Goal: Entertainment & Leisure: Browse casually

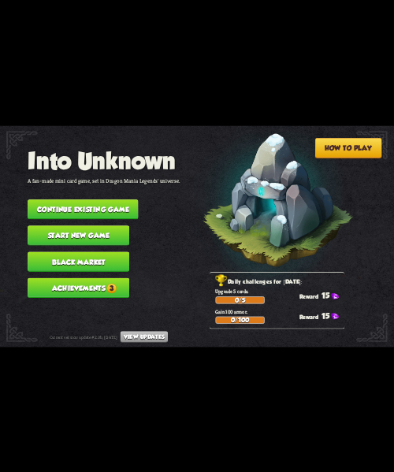
click at [122, 199] on button "Continue existing game" at bounding box center [83, 209] width 110 height 20
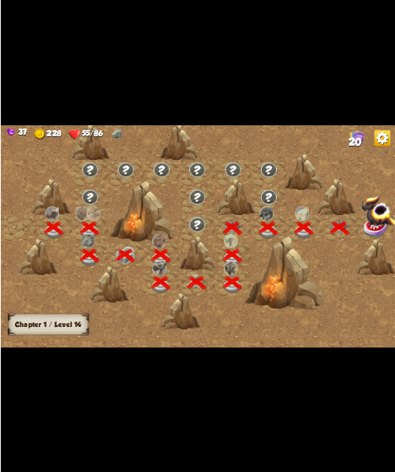
scroll to position [0, 239]
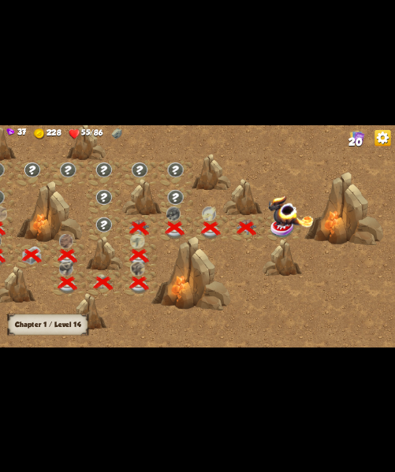
click at [285, 216] on img at bounding box center [290, 211] width 46 height 32
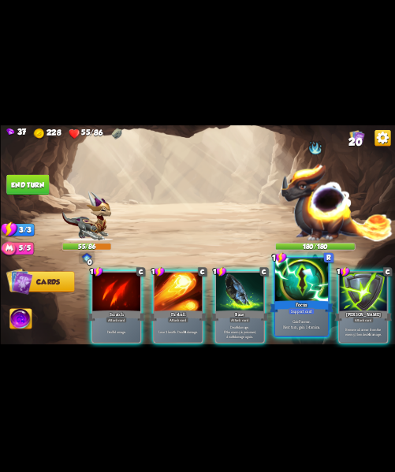
click at [298, 284] on div at bounding box center [300, 280] width 53 height 45
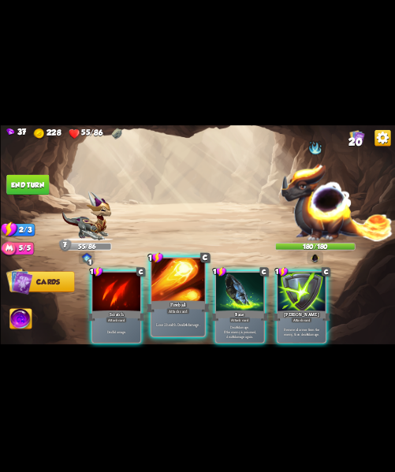
click at [162, 317] on div "Lose 2 health. Deal 14 damage." at bounding box center [177, 324] width 53 height 23
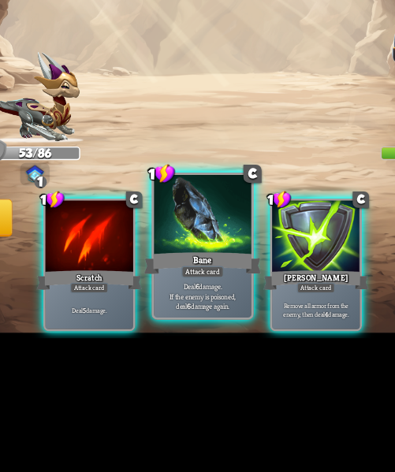
click at [172, 326] on p "Deal 6 damage. If the enemy is poisoned, deal 6 damage again." at bounding box center [177, 324] width 50 height 16
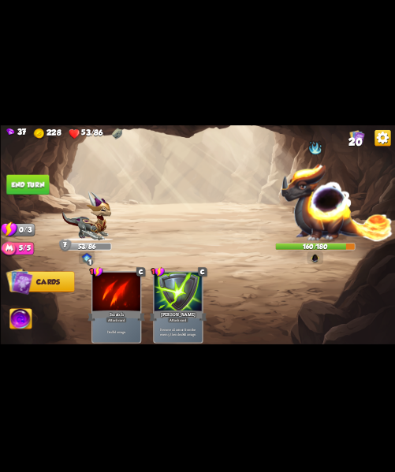
click at [12, 184] on button "End turn" at bounding box center [27, 184] width 43 height 20
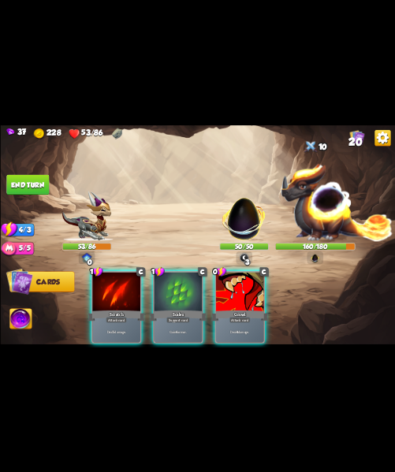
click at [316, 256] on div "Player turn" at bounding box center [197, 236] width 395 height 61
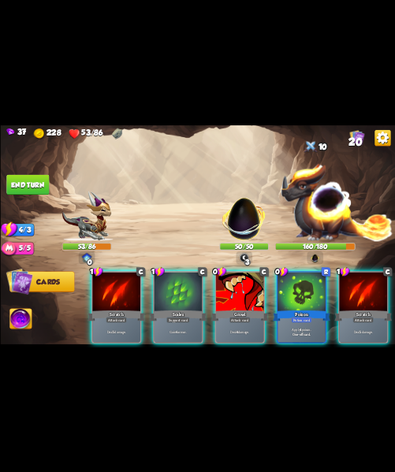
click at [318, 221] on img at bounding box center [336, 201] width 112 height 78
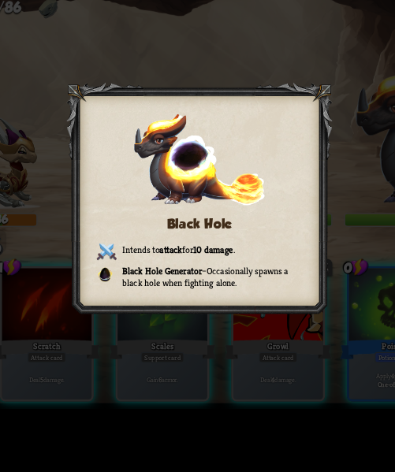
click at [206, 337] on div "Black Hole Intends to attack for 10 damage . Black Hole Generator – Occasionall…" at bounding box center [197, 236] width 395 height 222
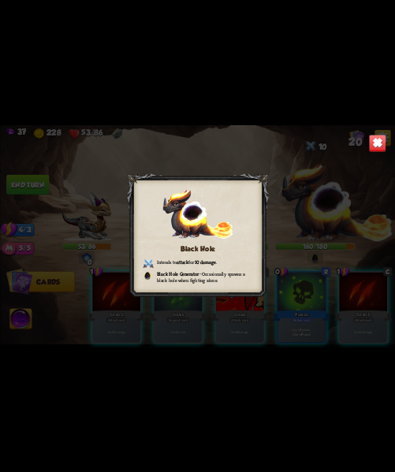
click at [388, 143] on div "Black Hole Intends to attack for 10 damage . Black Hole Generator – Occasionall…" at bounding box center [197, 236] width 395 height 222
click at [377, 146] on img at bounding box center [376, 142] width 17 height 17
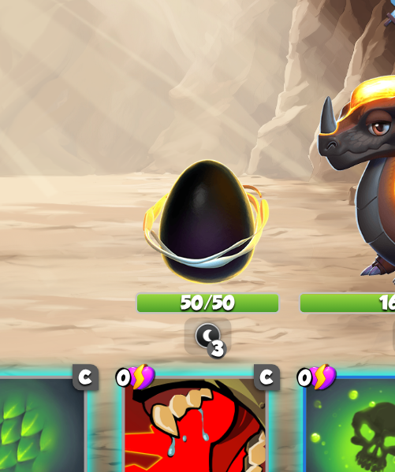
click at [243, 215] on img at bounding box center [243, 215] width 52 height 52
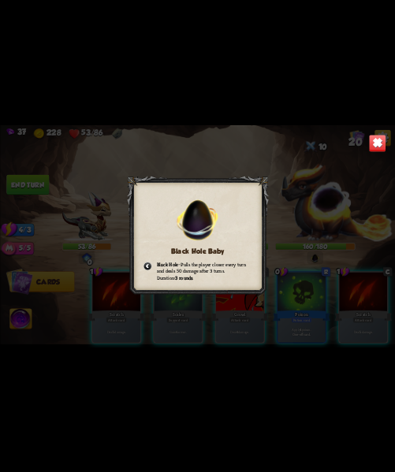
click at [380, 151] on img at bounding box center [376, 142] width 17 height 17
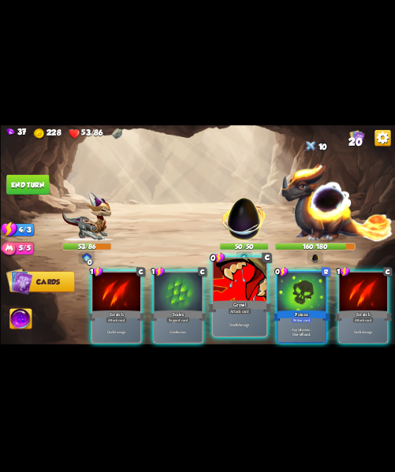
click at [255, 305] on div "Growl" at bounding box center [239, 305] width 64 height 14
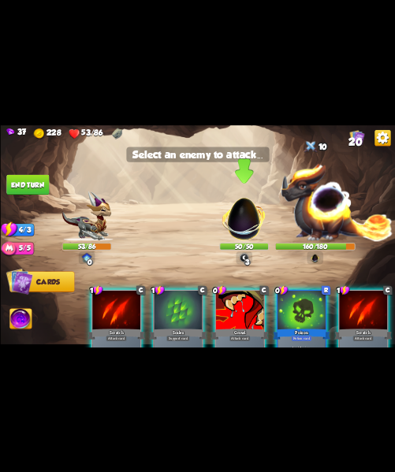
click at [235, 223] on img at bounding box center [243, 215] width 52 height 52
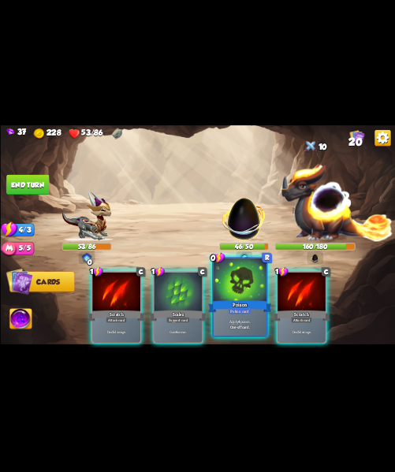
click at [245, 278] on div at bounding box center [239, 280] width 53 height 45
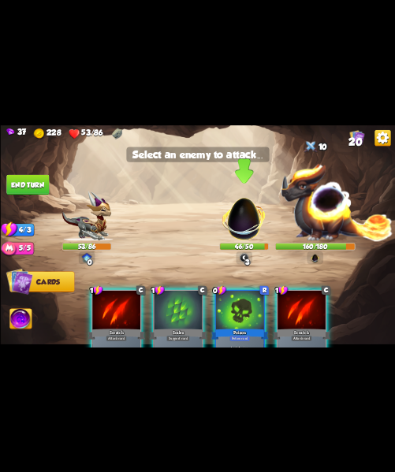
click at [232, 206] on img at bounding box center [243, 215] width 52 height 52
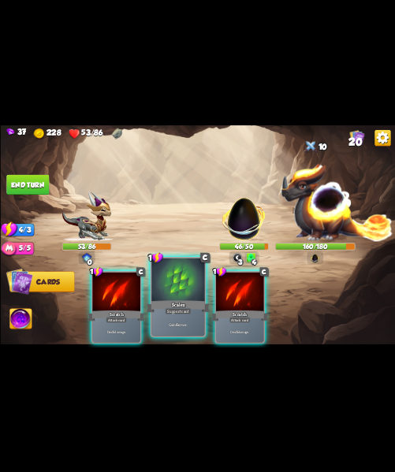
click at [174, 287] on div at bounding box center [177, 280] width 53 height 45
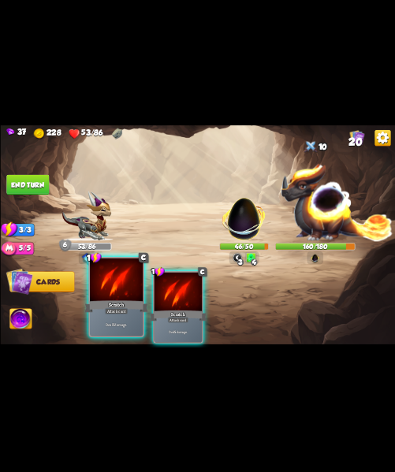
click at [114, 307] on div "Attack card" at bounding box center [115, 310] width 23 height 6
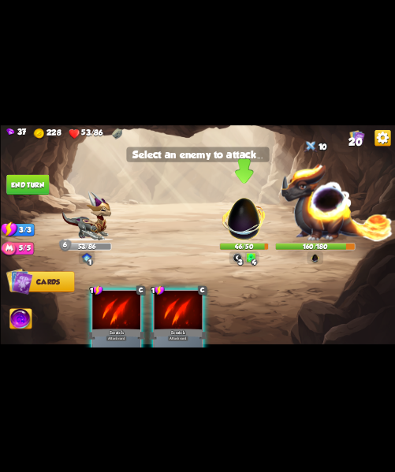
click at [238, 226] on img at bounding box center [243, 215] width 52 height 52
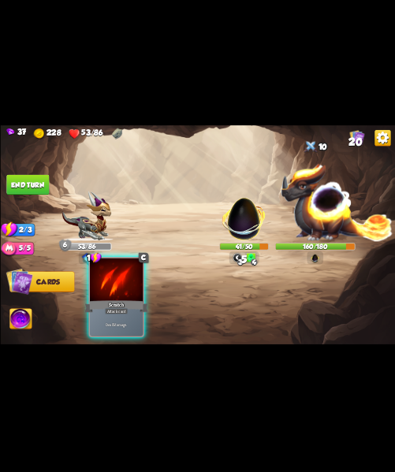
click at [121, 305] on div "Scratch" at bounding box center [116, 305] width 64 height 14
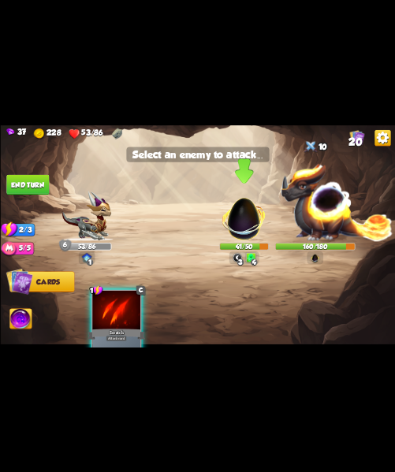
click at [243, 227] on img at bounding box center [243, 215] width 52 height 52
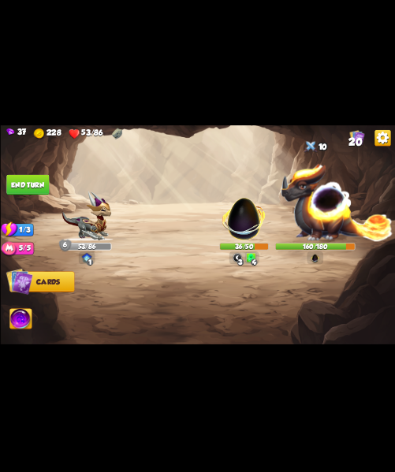
click at [20, 313] on img at bounding box center [20, 319] width 22 height 22
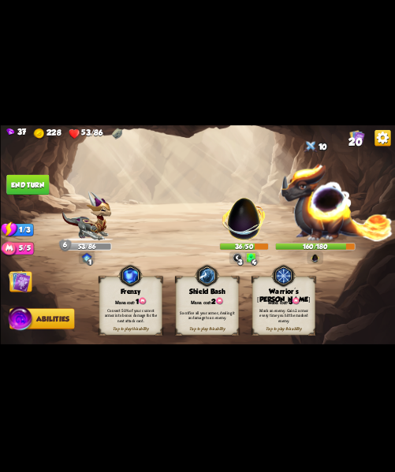
click at [195, 313] on div "Sacrifice all your armor, dealing it as damage to an enemy." at bounding box center [207, 315] width 57 height 10
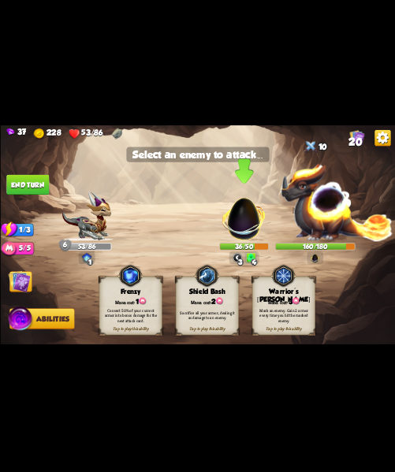
click at [235, 227] on img at bounding box center [243, 215] width 52 height 52
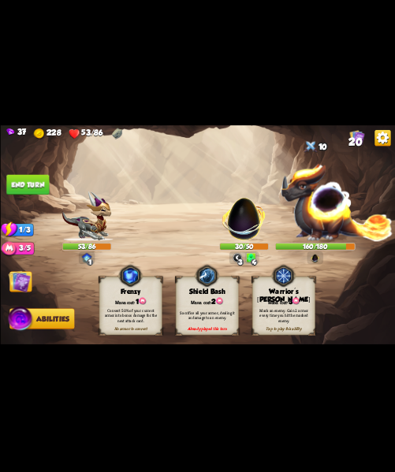
click at [24, 189] on button "End turn" at bounding box center [27, 184] width 43 height 20
click at [20, 275] on img at bounding box center [19, 281] width 22 height 22
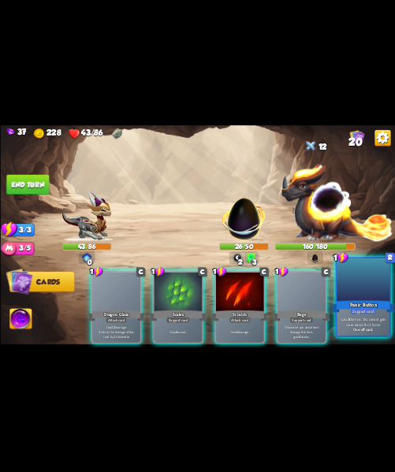
click at [373, 307] on div "Support card" at bounding box center [363, 310] width 26 height 6
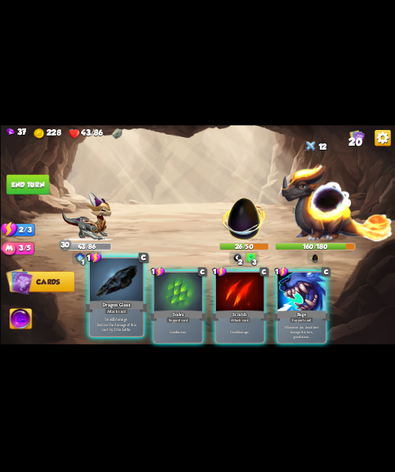
click at [106, 297] on div at bounding box center [116, 280] width 53 height 45
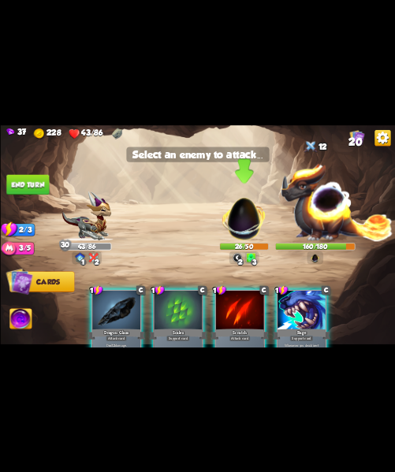
click at [238, 228] on img at bounding box center [243, 215] width 52 height 52
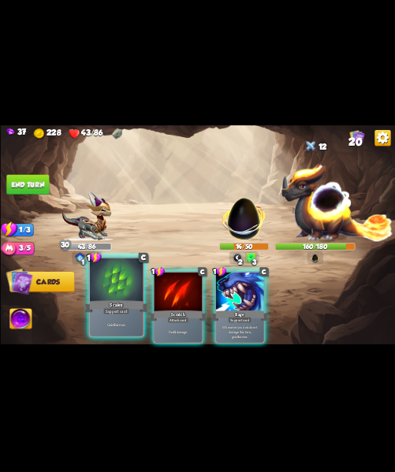
click at [131, 283] on div at bounding box center [116, 280] width 53 height 45
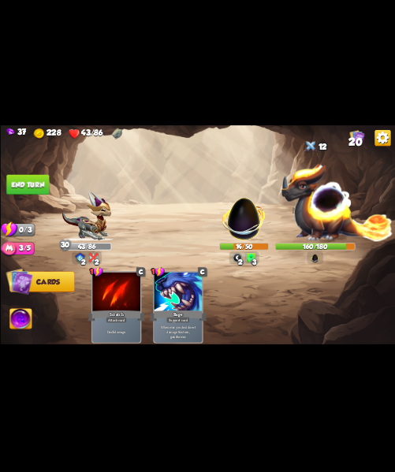
click at [17, 306] on img at bounding box center [197, 236] width 395 height 222
click at [20, 310] on img at bounding box center [20, 319] width 22 height 22
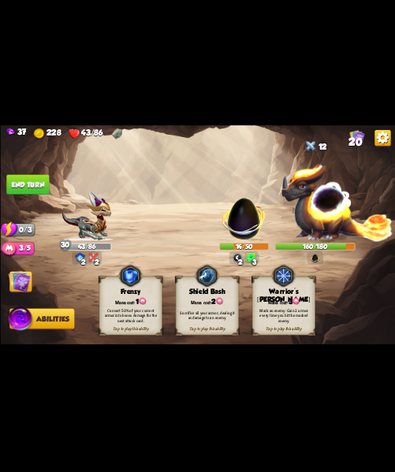
click at [209, 311] on div "Sacrifice all your armor, dealing it as damage to an enemy." at bounding box center [207, 315] width 57 height 10
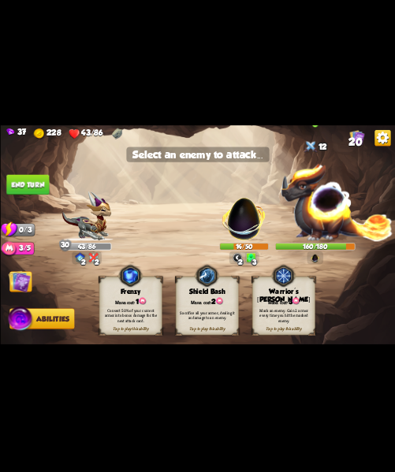
click at [306, 218] on img at bounding box center [336, 201] width 112 height 78
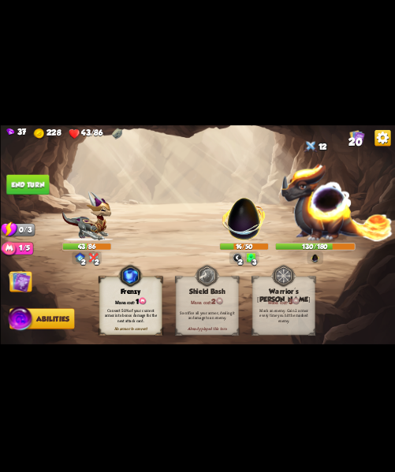
click at [15, 187] on button "End turn" at bounding box center [27, 184] width 43 height 20
click at [26, 276] on img at bounding box center [19, 281] width 22 height 22
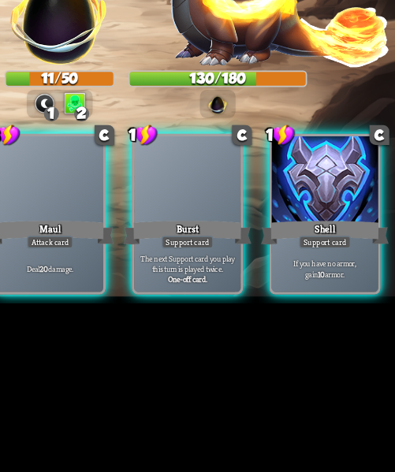
scroll to position [0, 0]
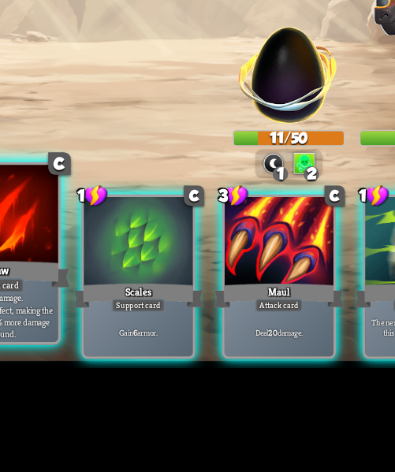
click at [135, 310] on div "Claw" at bounding box center [116, 305] width 64 height 14
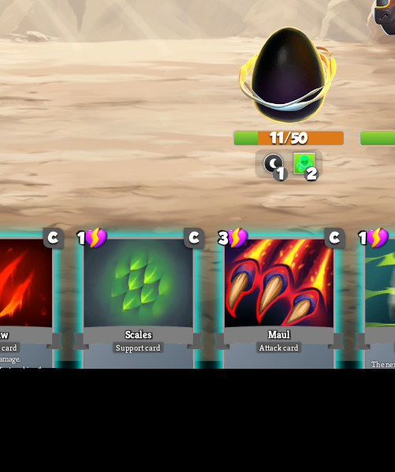
click at [133, 333] on div "Claw" at bounding box center [115, 333] width 57 height 13
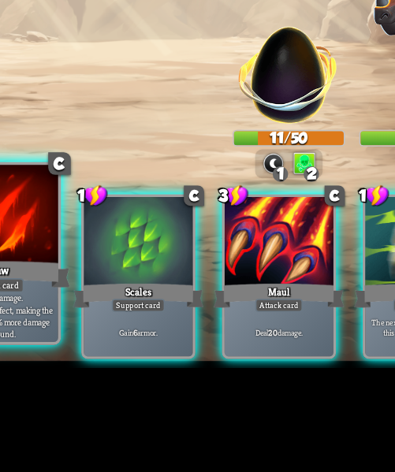
click at [248, 228] on img at bounding box center [243, 215] width 52 height 52
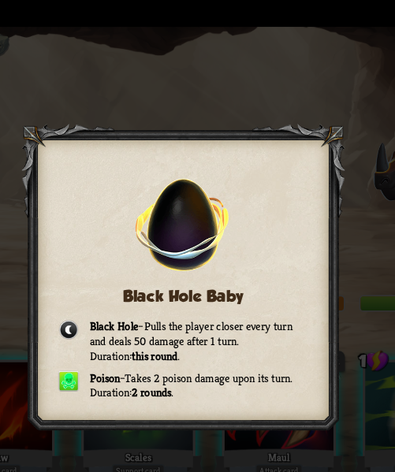
click at [212, 264] on span "Pulls the player closer every turn and deals 50 damage after 1 turn." at bounding box center [200, 259] width 89 height 13
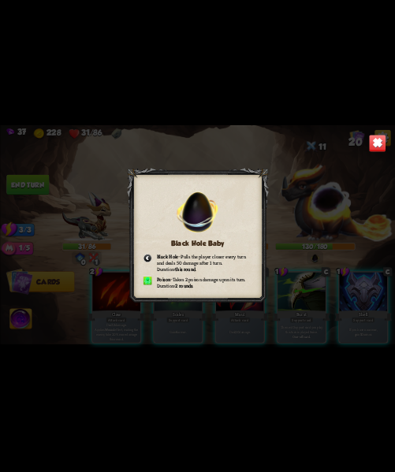
click at [393, 135] on div "Black Hole Baby Black Hole – Pulls the player closer every turn and deals 50 da…" at bounding box center [197, 236] width 395 height 222
click at [380, 140] on img at bounding box center [376, 142] width 17 height 17
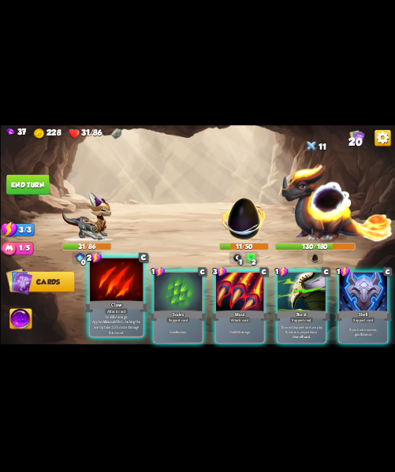
click at [96, 306] on div "Claw" at bounding box center [116, 305] width 64 height 14
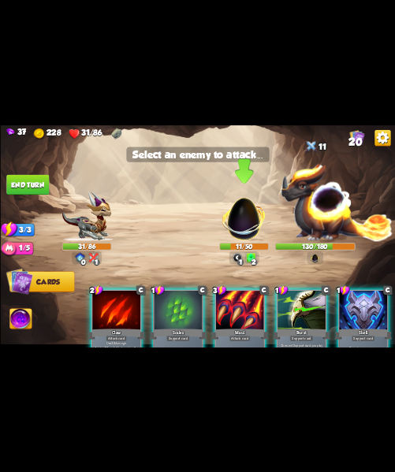
click at [245, 220] on img at bounding box center [243, 215] width 52 height 52
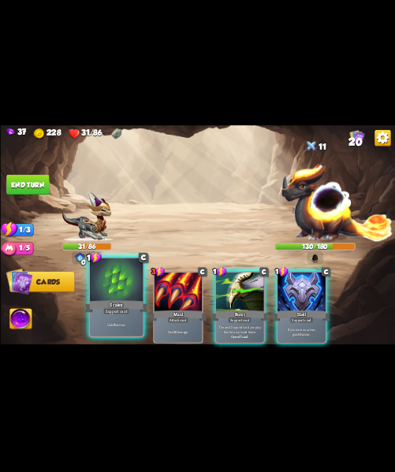
click at [119, 296] on div at bounding box center [116, 280] width 53 height 45
